Goal: Find specific page/section: Find specific page/section

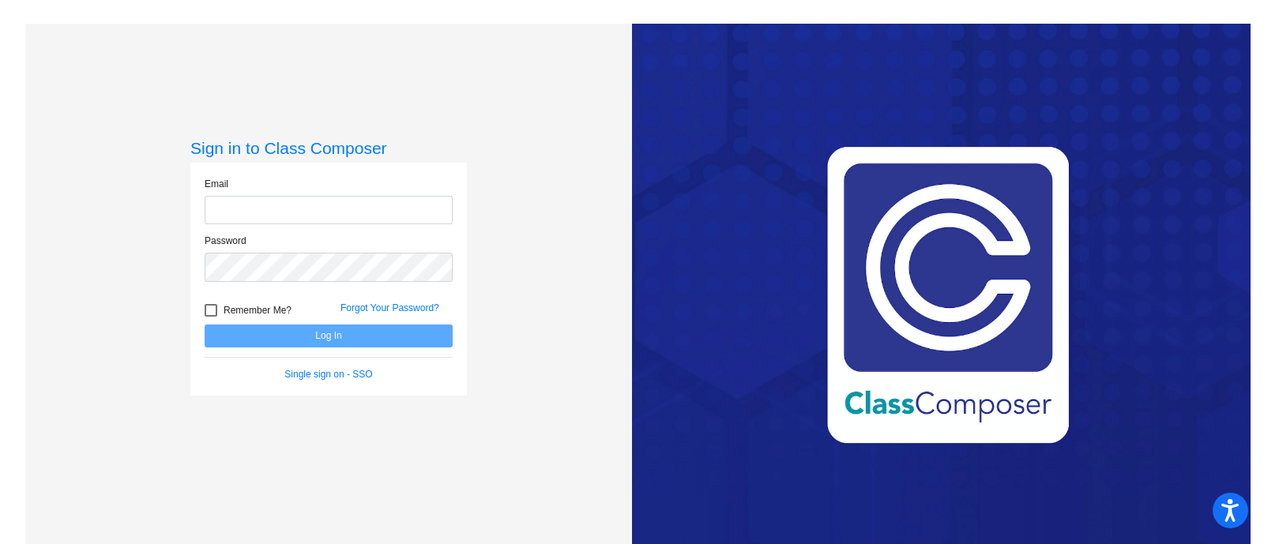
type input "[PERSON_NAME][EMAIL_ADDRESS][PERSON_NAME][DOMAIN_NAME]"
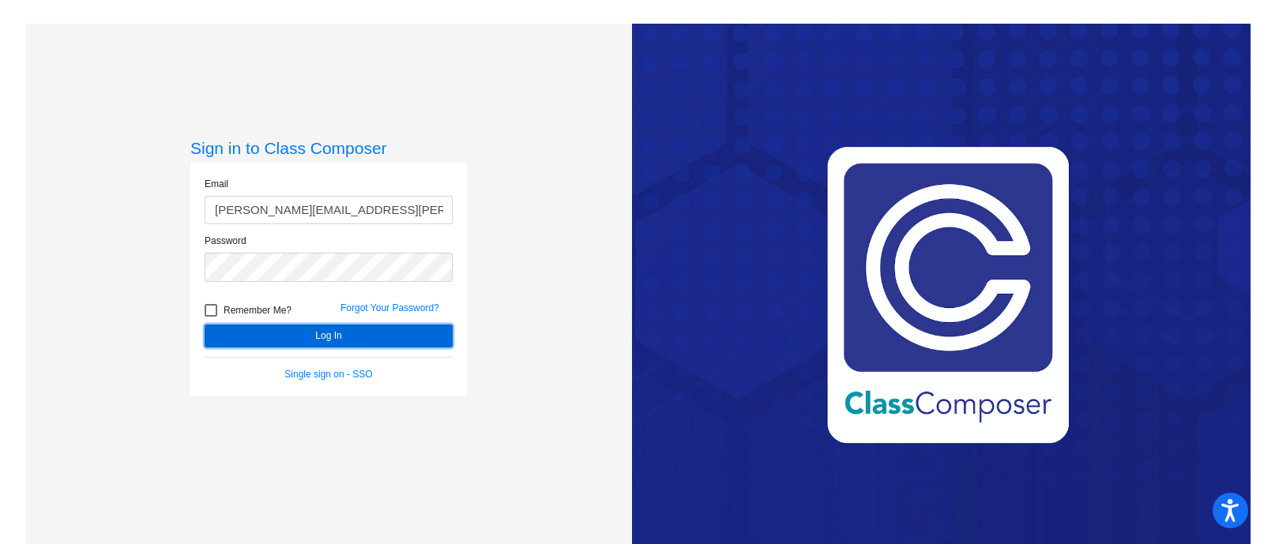
click at [345, 333] on button "Log In" at bounding box center [329, 336] width 248 height 23
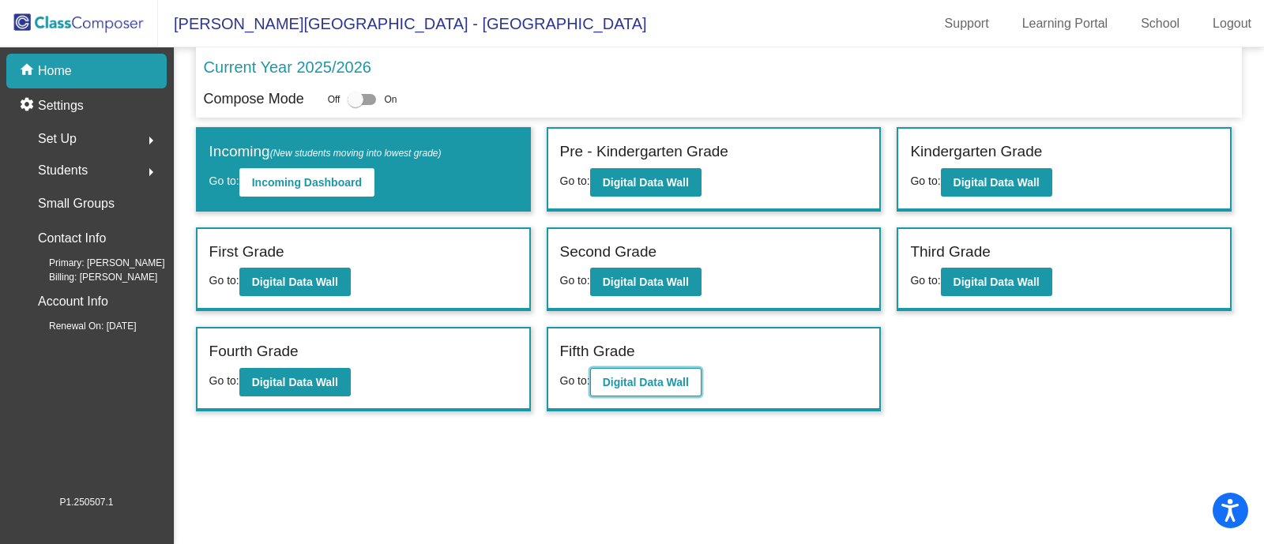
click at [689, 377] on b "Digital Data Wall" at bounding box center [646, 382] width 86 height 13
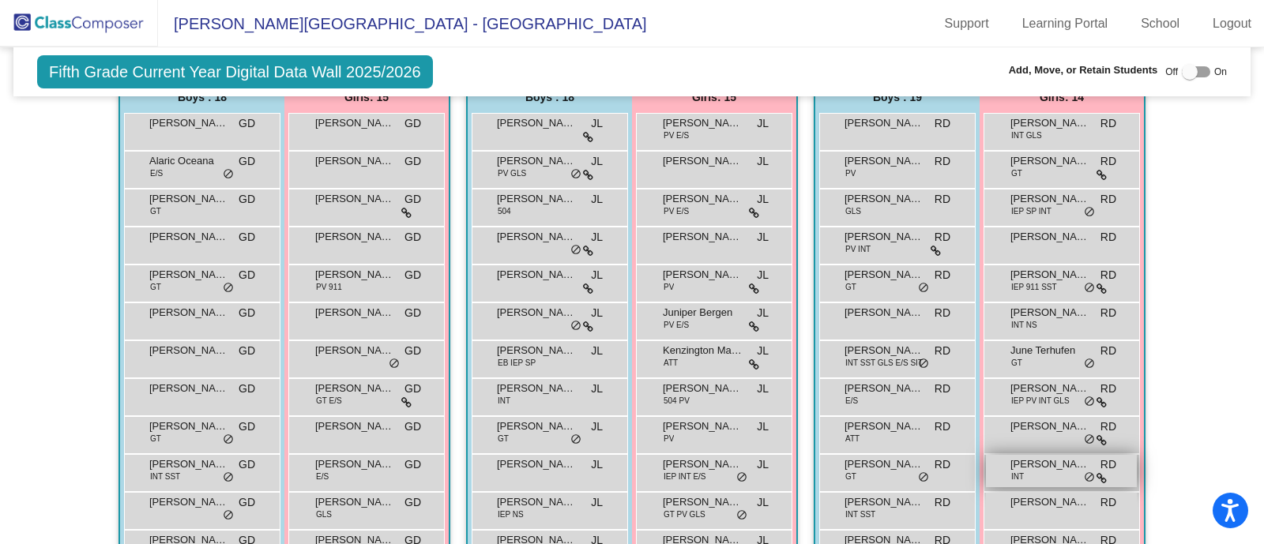
scroll to position [394, 0]
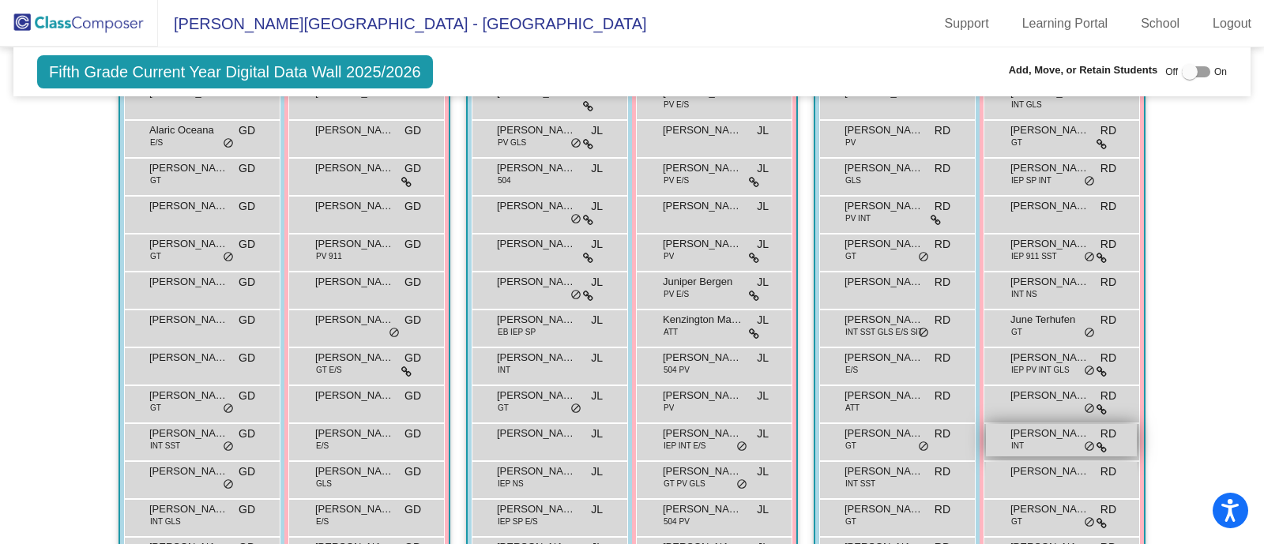
click at [1062, 444] on div "[PERSON_NAME] INT RD lock do_not_disturb_alt" at bounding box center [1061, 440] width 151 height 32
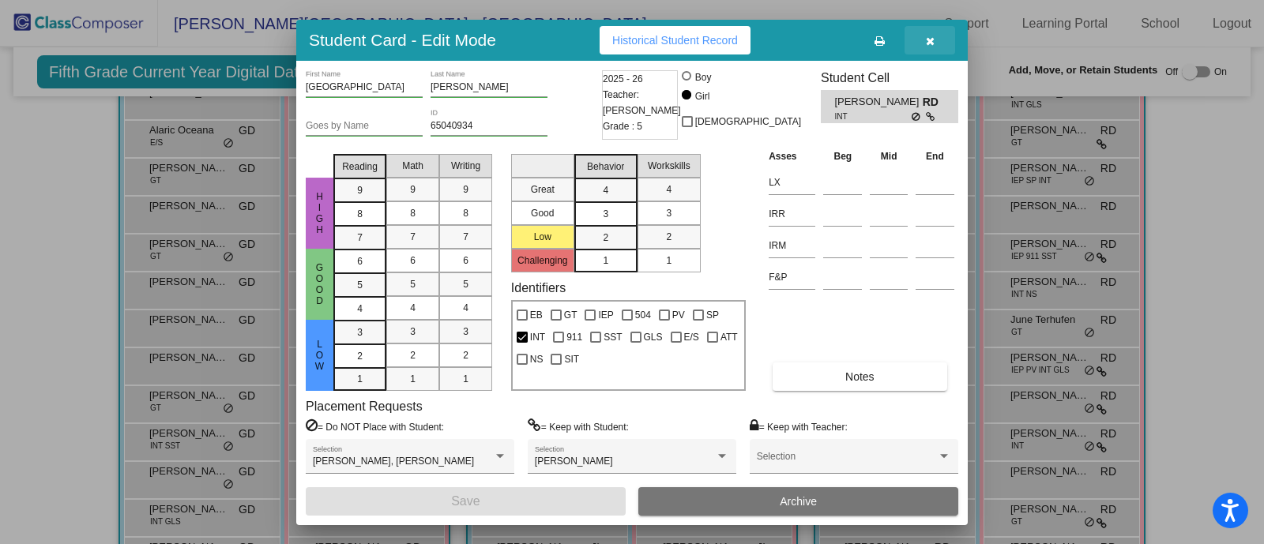
click at [939, 40] on button "button" at bounding box center [929, 40] width 51 height 28
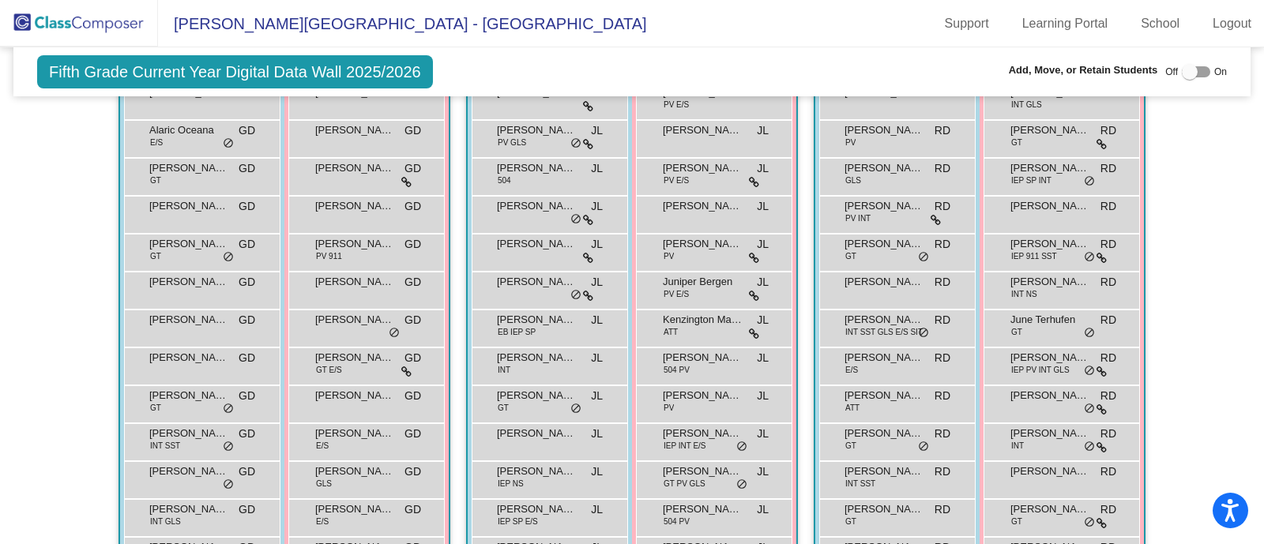
scroll to position [98, 0]
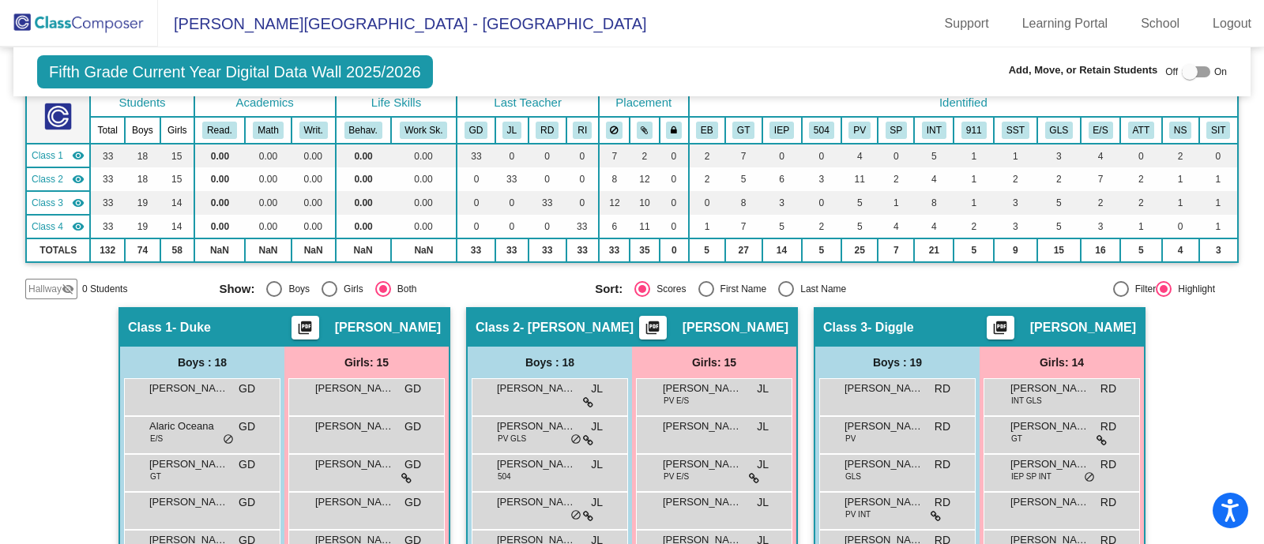
drag, startPoint x: 89, startPoint y: 28, endPoint x: 117, endPoint y: 19, distance: 29.0
click at [88, 28] on img at bounding box center [79, 23] width 158 height 47
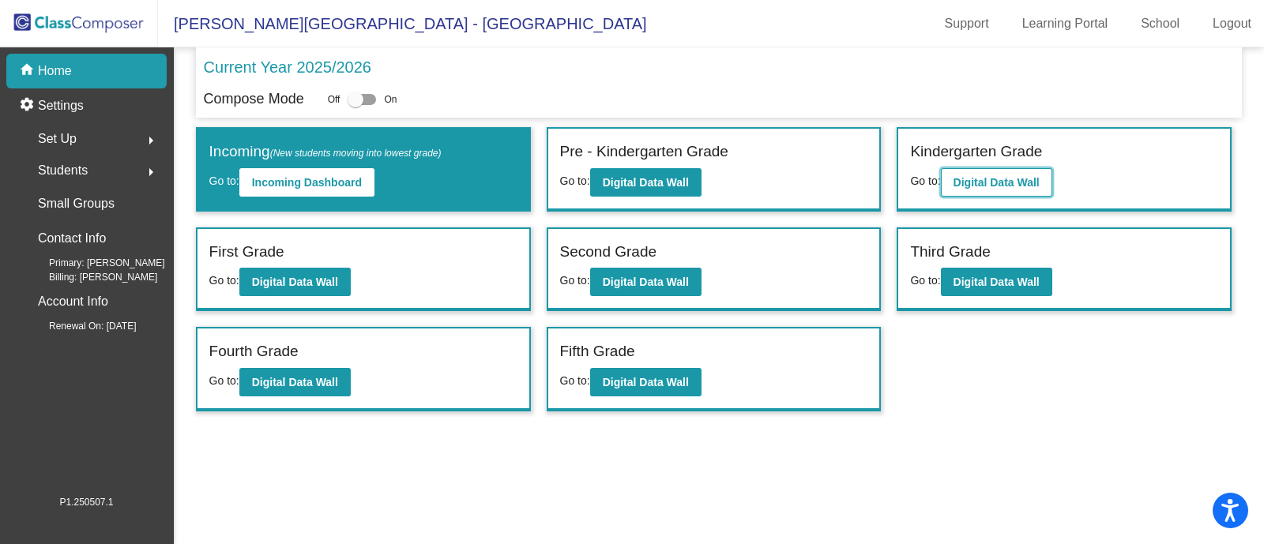
click at [1019, 188] on button "Digital Data Wall" at bounding box center [996, 182] width 111 height 28
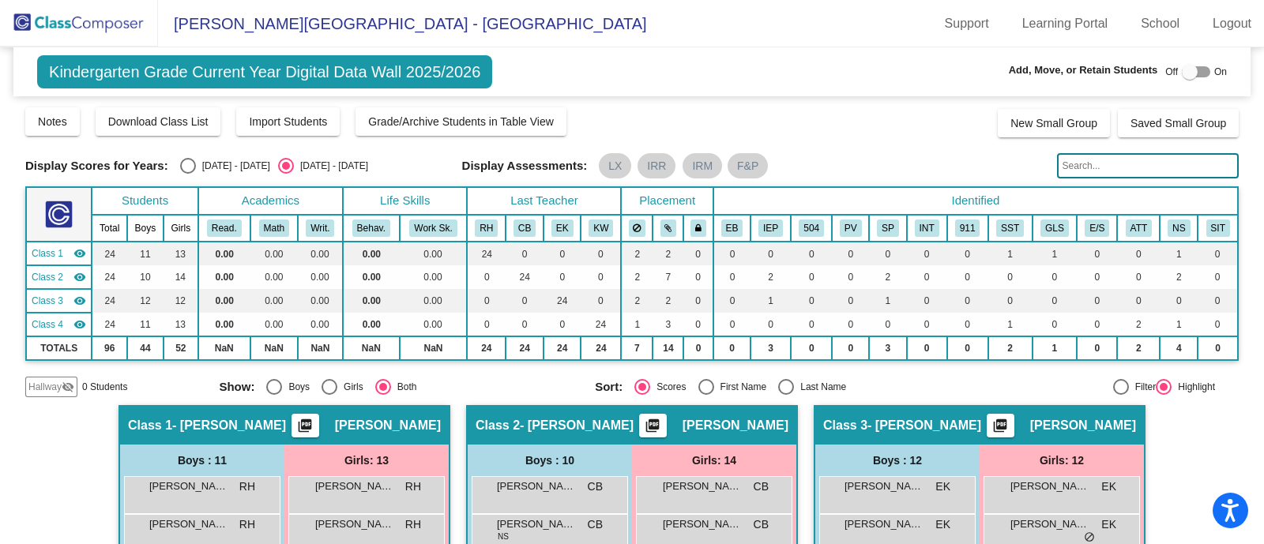
click at [1129, 164] on input "text" at bounding box center [1148, 165] width 182 height 25
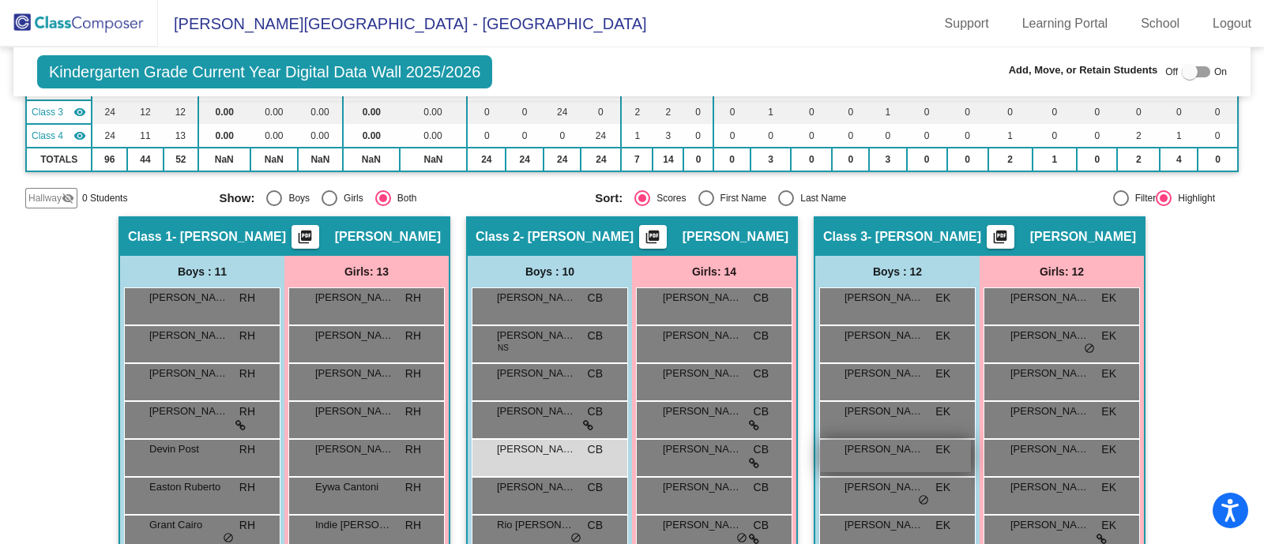
scroll to position [296, 0]
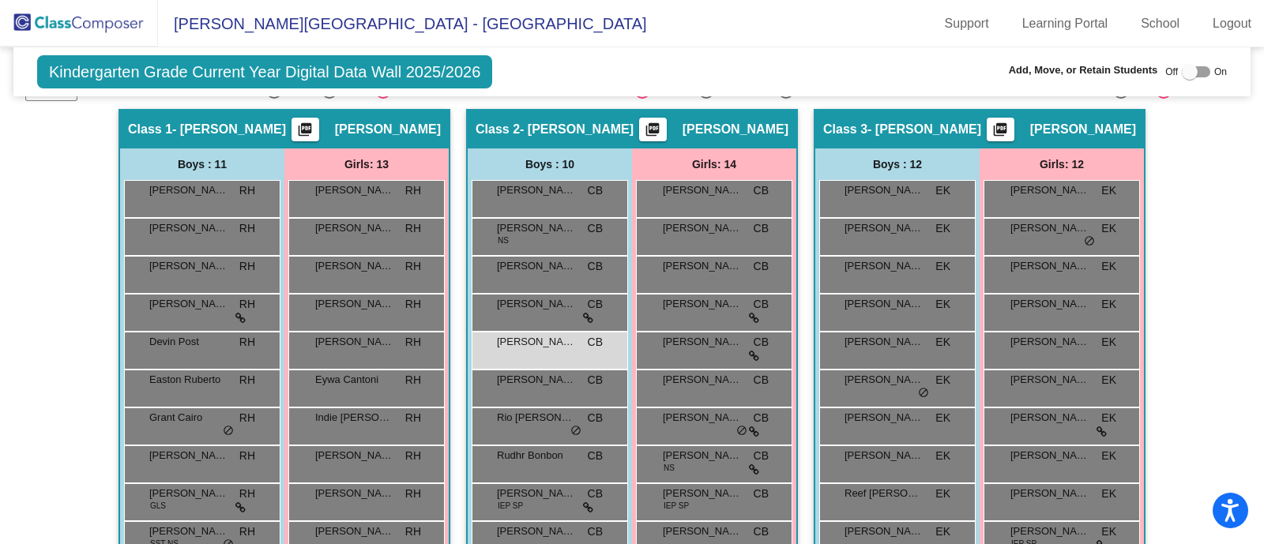
type input "fin"
click at [908, 57] on div "Kindergarten Grade Current Year Digital Data Wall 2025/2026 Add, Move, or Retai…" at bounding box center [631, 71] width 1237 height 49
